Goal: Check status: Check status

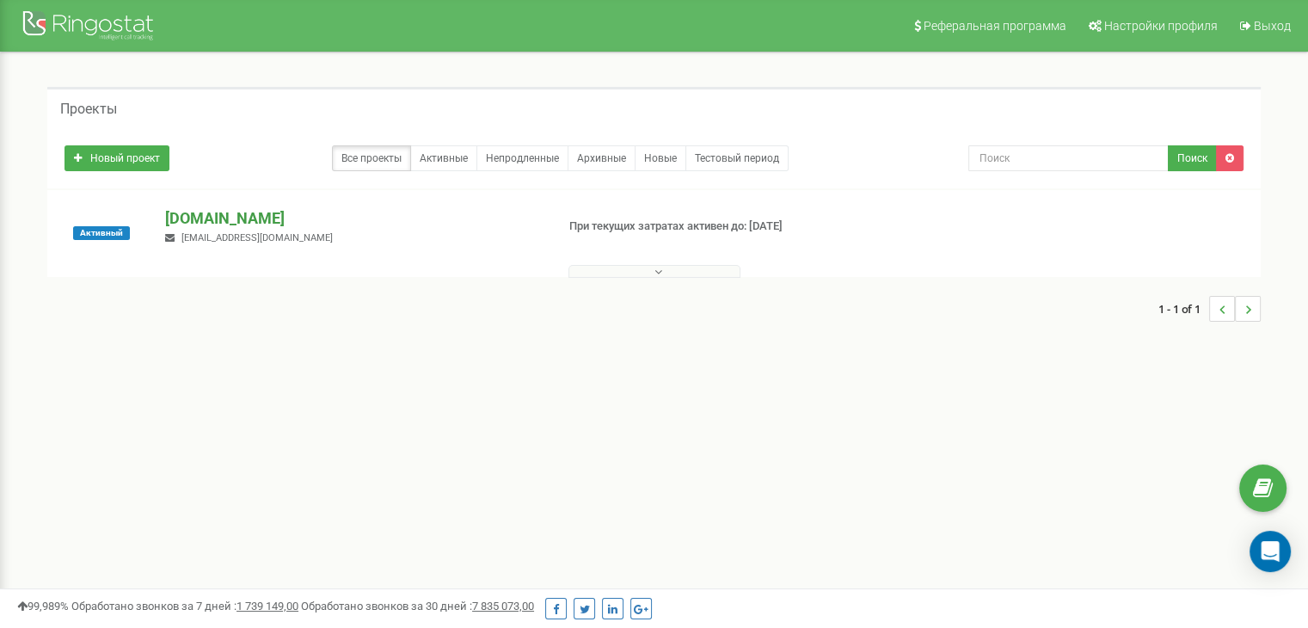
click at [220, 218] on p "[DOMAIN_NAME]" at bounding box center [353, 218] width 376 height 22
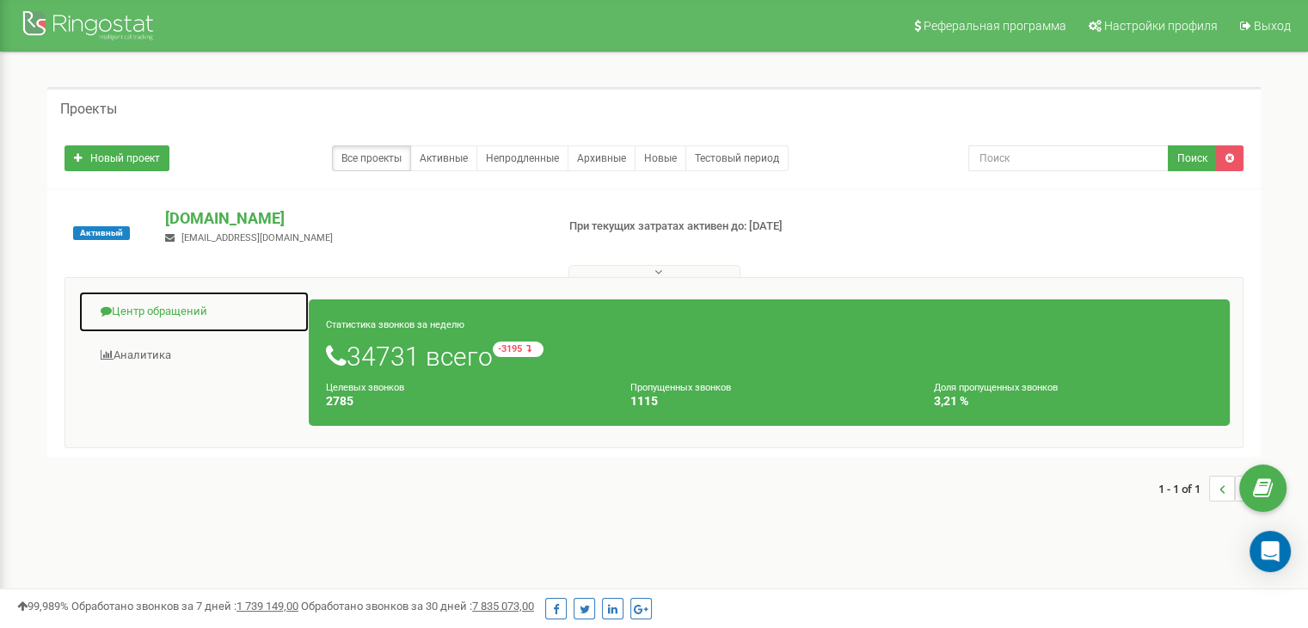
click at [181, 317] on link "Центр обращений" at bounding box center [193, 312] width 231 height 42
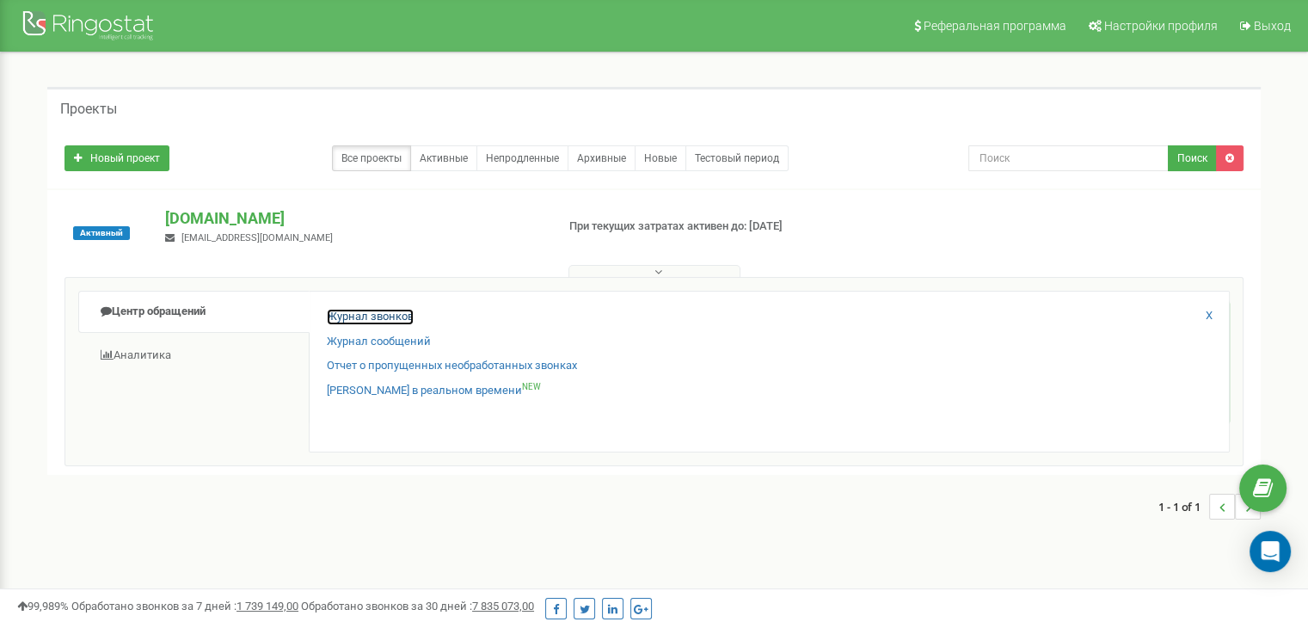
click at [364, 316] on link "Журнал звонков" at bounding box center [370, 317] width 87 height 16
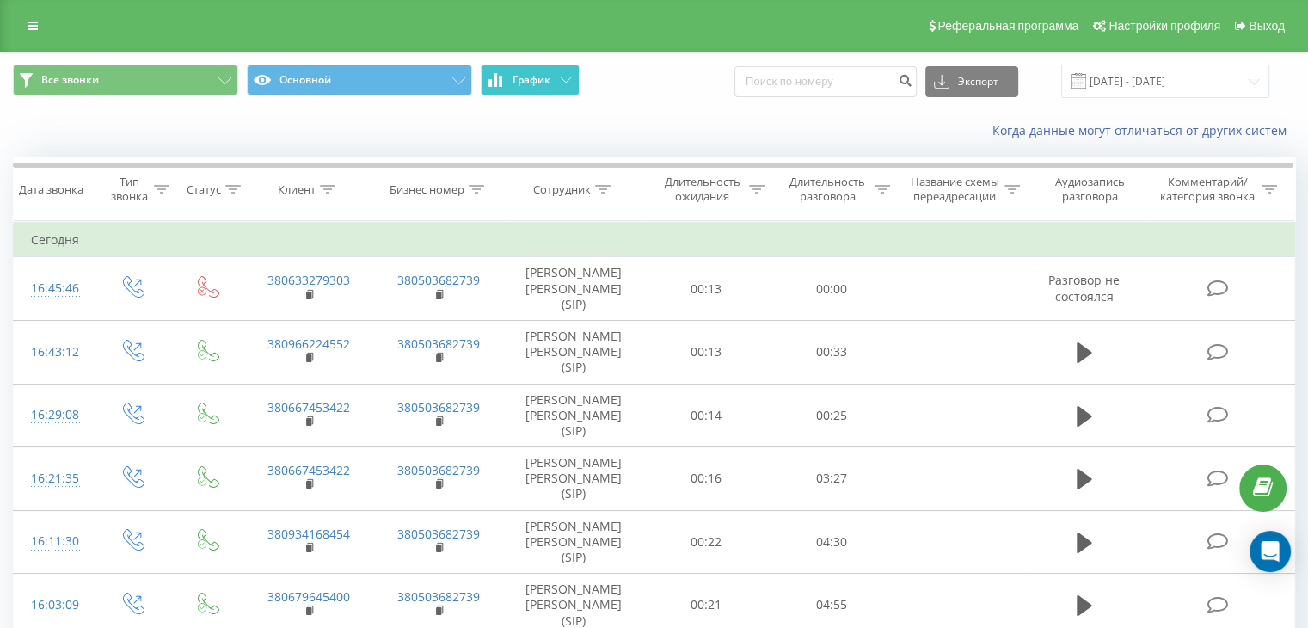
click at [550, 83] on span "График" at bounding box center [532, 80] width 38 height 12
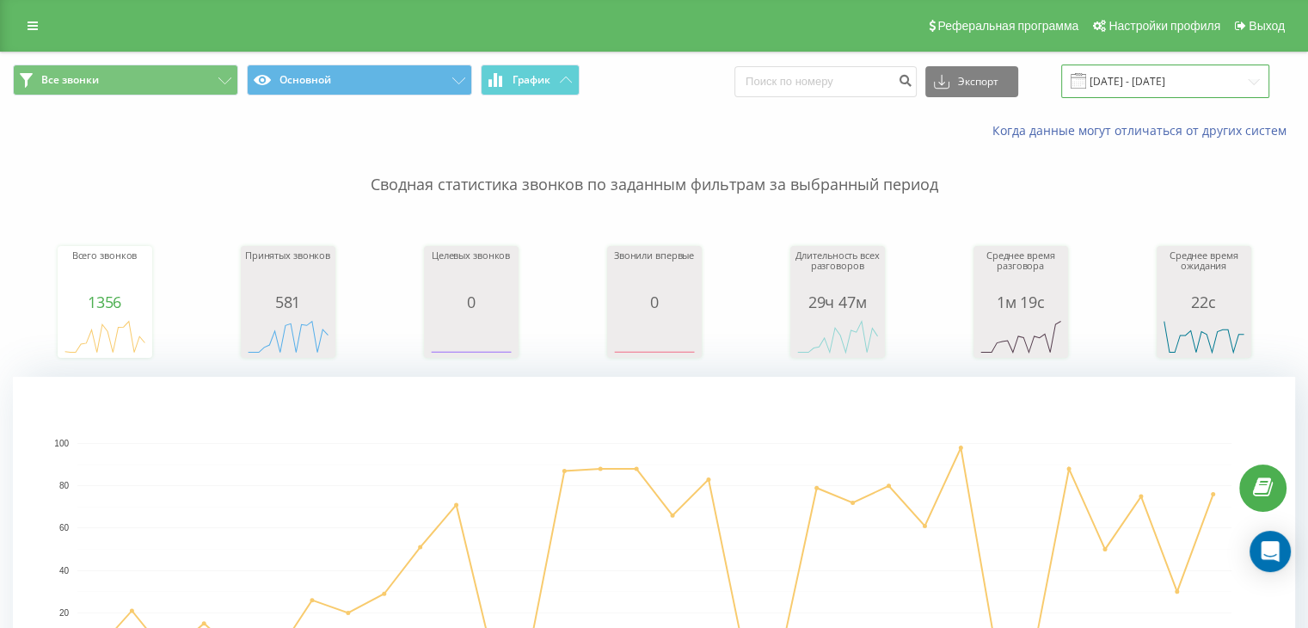
click at [1252, 82] on input "19.08.2025 - 19.09.2025" at bounding box center [1166, 82] width 208 height 34
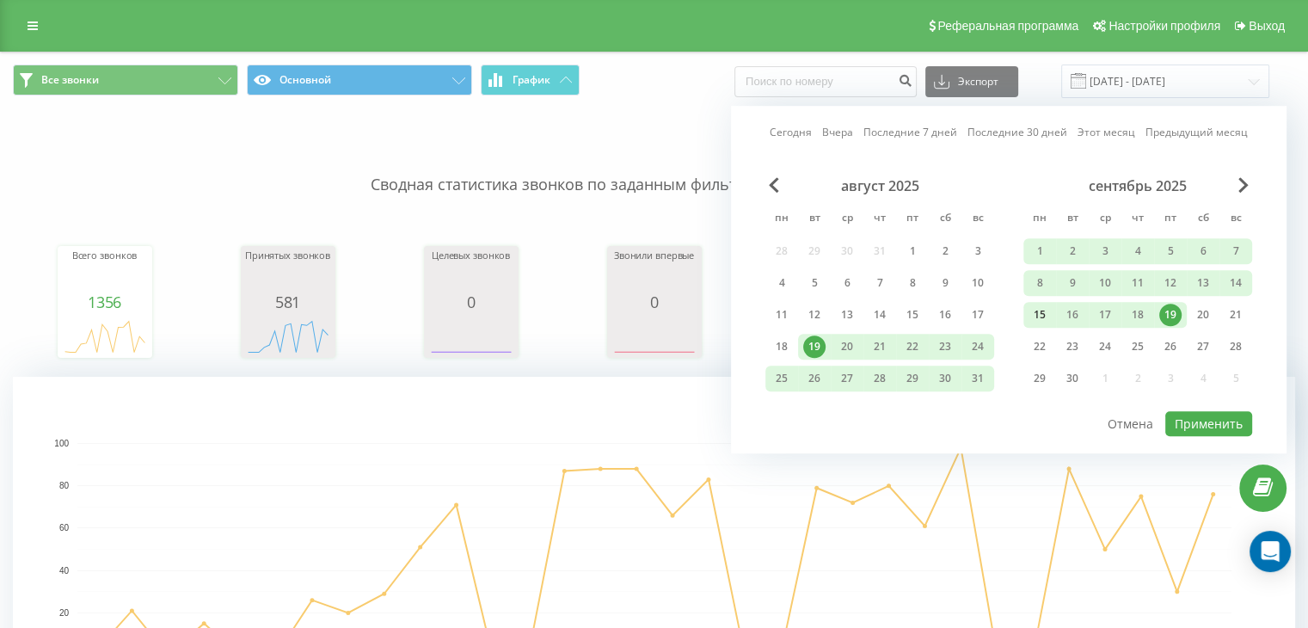
click at [1041, 317] on div "15" at bounding box center [1040, 315] width 22 height 22
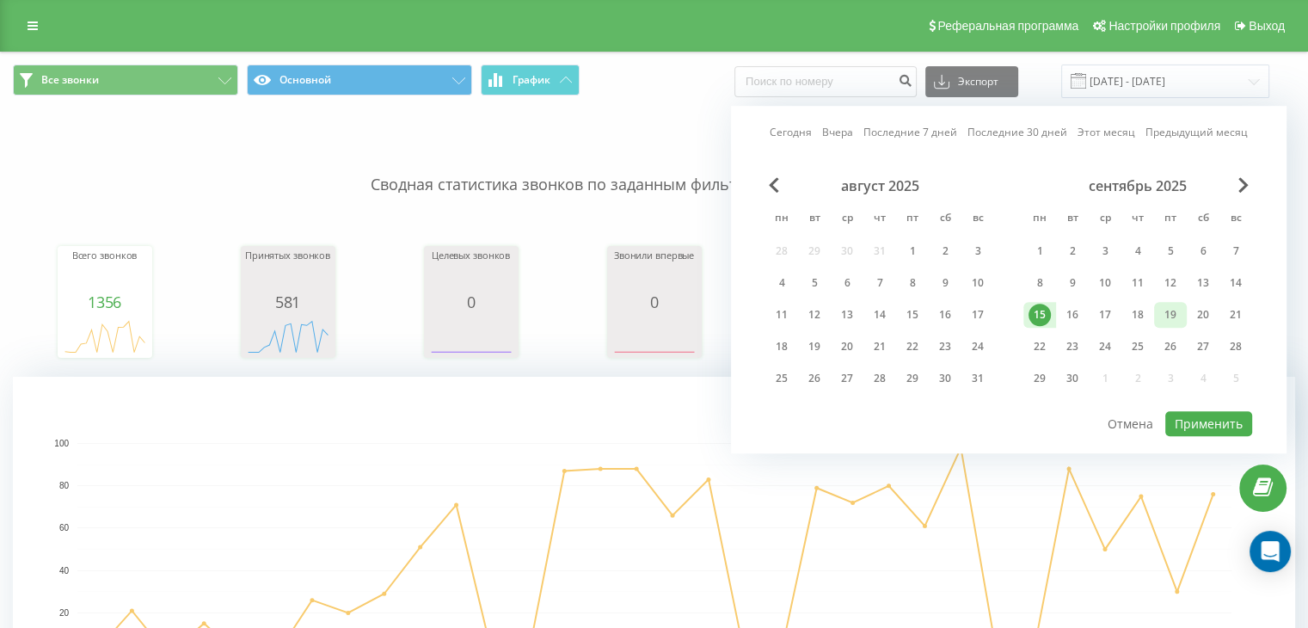
click at [1166, 309] on div "19" at bounding box center [1171, 315] width 22 height 22
click at [1190, 415] on button "Применить" at bounding box center [1209, 423] width 87 height 25
type input "15.09.2025 - 19.09.2025"
